Goal: Information Seeking & Learning: Check status

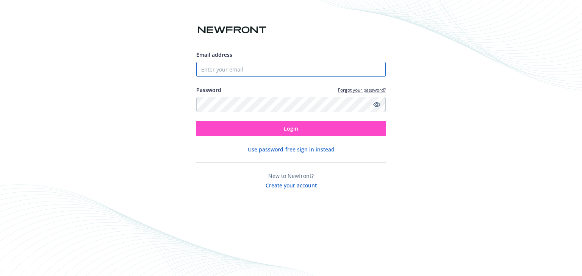
type input "[EMAIL_ADDRESS][DOMAIN_NAME]"
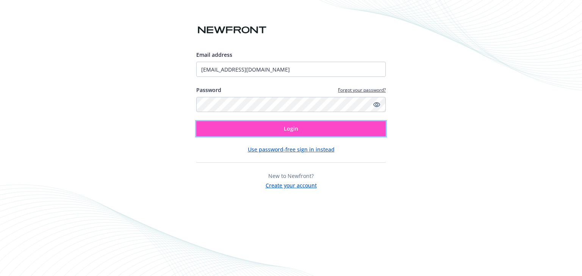
click at [274, 125] on button "Login" at bounding box center [291, 128] width 190 height 15
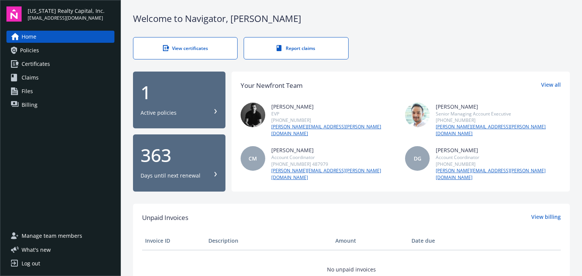
click at [192, 96] on div "1" at bounding box center [179, 92] width 77 height 18
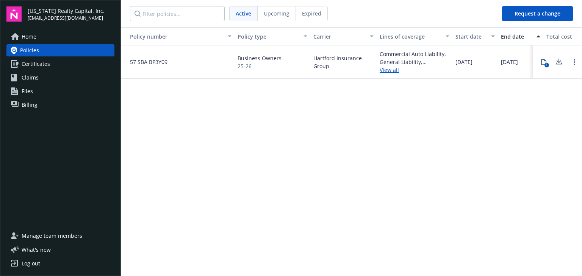
click at [274, 15] on span "Upcoming" at bounding box center [277, 13] width 26 height 8
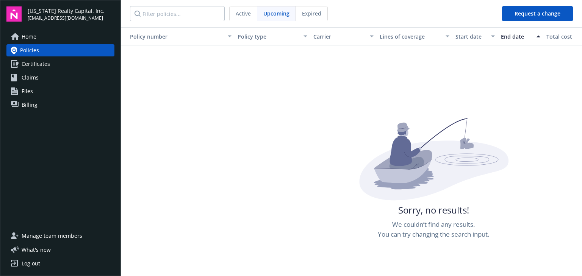
click at [310, 11] on span "Expired" at bounding box center [311, 13] width 19 height 8
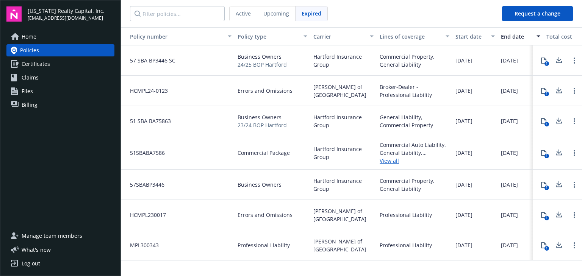
click at [276, 14] on span "Upcoming" at bounding box center [276, 13] width 26 height 8
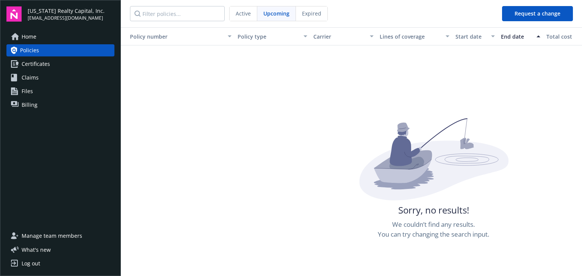
click at [244, 14] on span "Active" at bounding box center [243, 13] width 15 height 8
